Goal: Information Seeking & Learning: Understand process/instructions

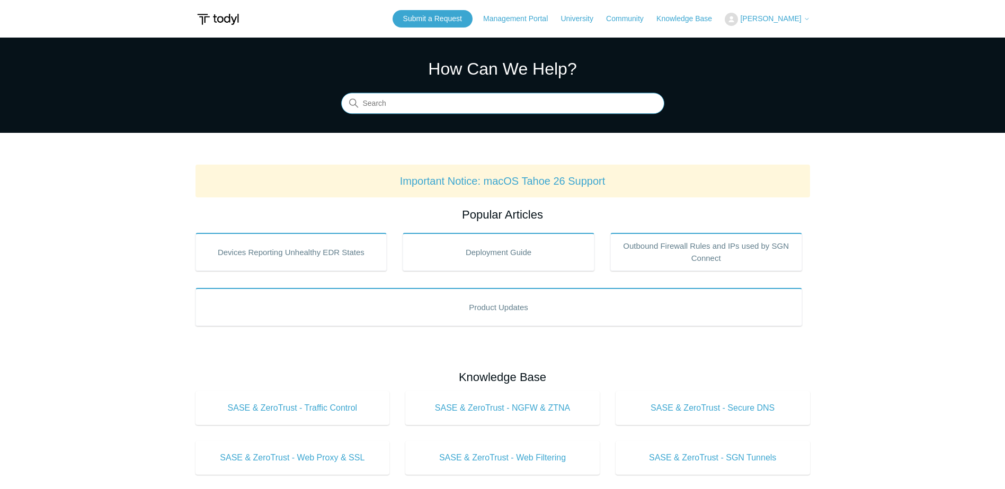
click at [407, 99] on input "Search" at bounding box center [502, 103] width 323 height 21
type input "uninstall"
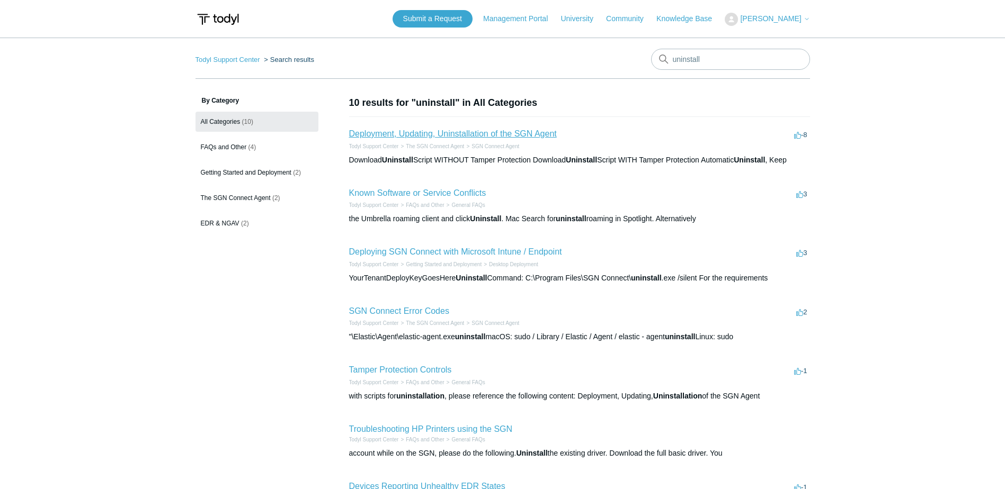
click at [484, 133] on link "Deployment, Updating, Uninstallation of the SGN Agent" at bounding box center [453, 133] width 208 height 9
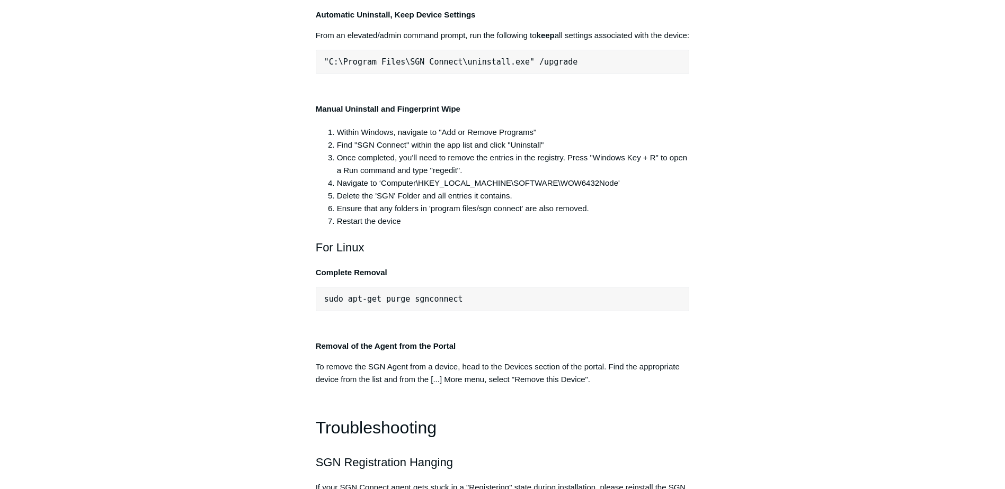
scroll to position [2172, 0]
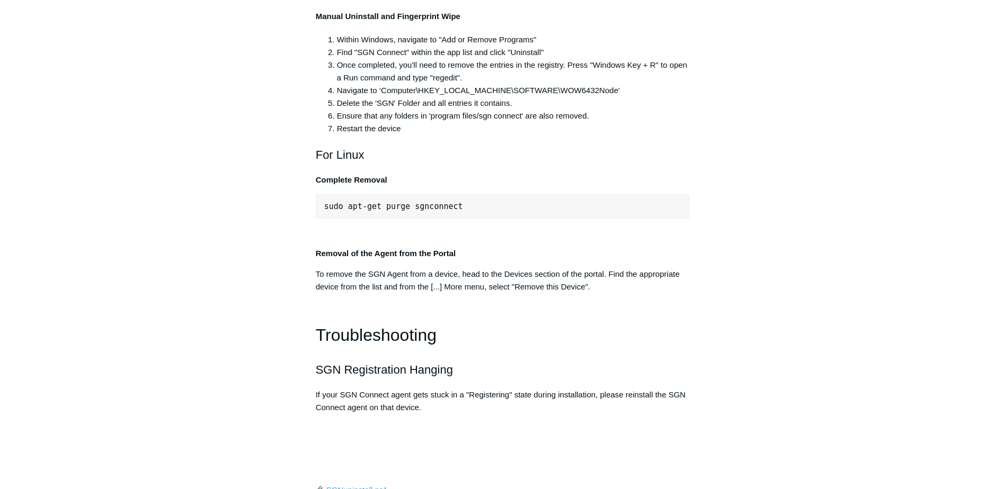
drag, startPoint x: 556, startPoint y: 167, endPoint x: 500, endPoint y: 166, distance: 56.2
copy div ""C:\Program Files\SGN Connect\uninstall.exe" /uninstallKey yourMaintenanceKeyHe…"
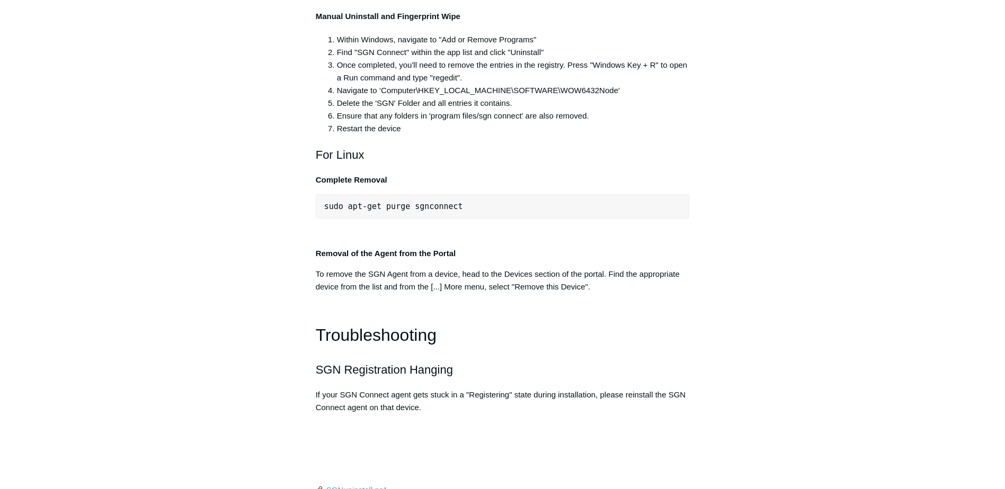
drag, startPoint x: 496, startPoint y: 116, endPoint x: 489, endPoint y: 116, distance: 6.4
copy div ""C:\Program Files\SGN Connect\uninstall.exe""
